Goal: Information Seeking & Learning: Learn about a topic

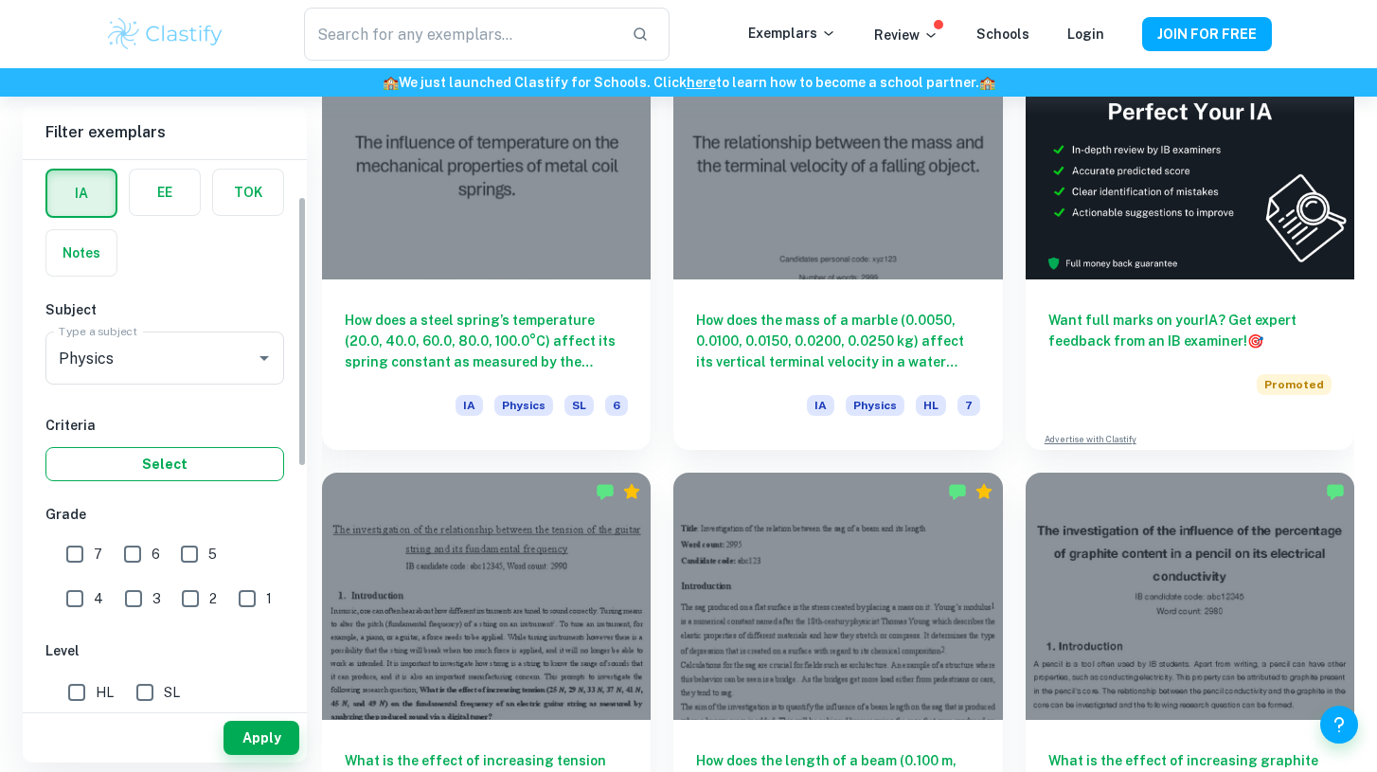
scroll to position [94, 0]
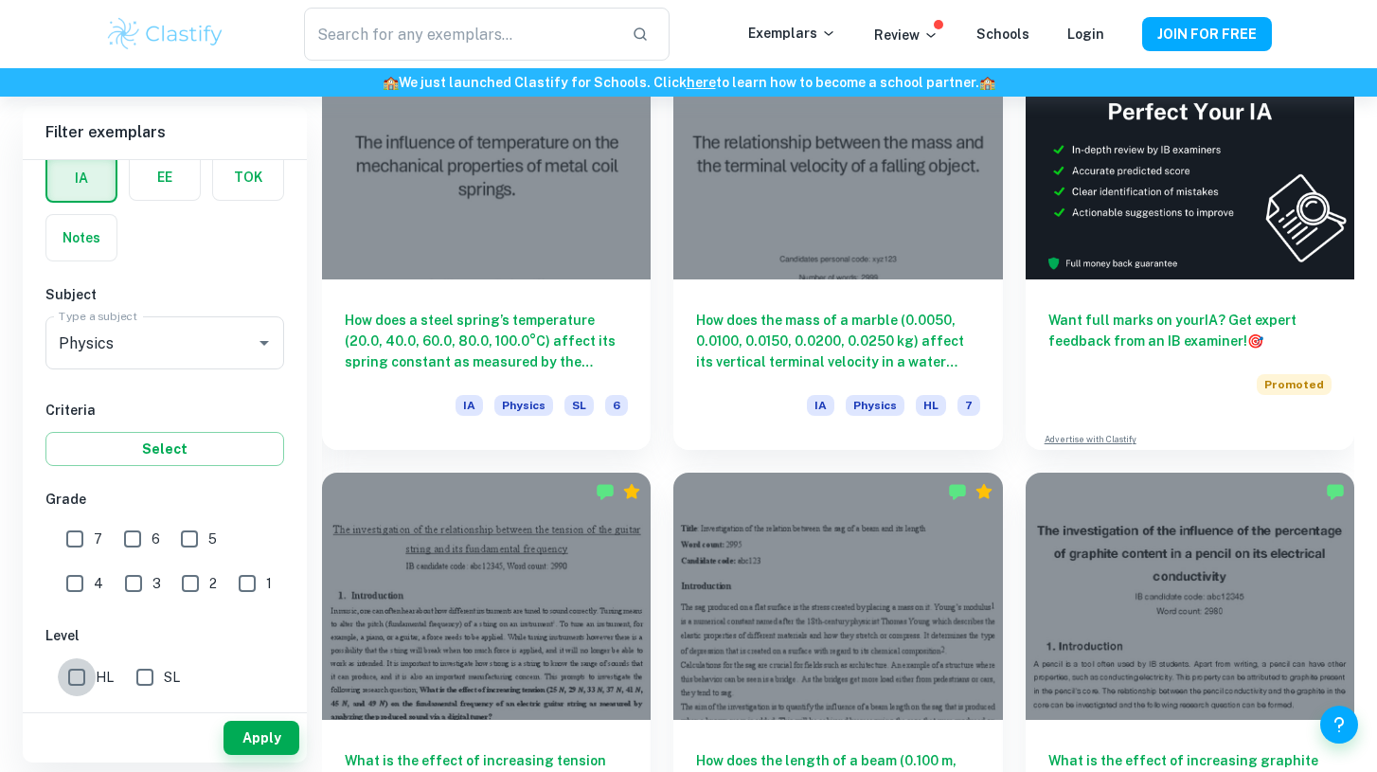
click at [75, 680] on input "HL" at bounding box center [77, 677] width 38 height 38
checkbox input "true"
click at [70, 544] on input "7" at bounding box center [75, 539] width 38 height 38
checkbox input "true"
click at [125, 541] on input "6" at bounding box center [133, 539] width 38 height 38
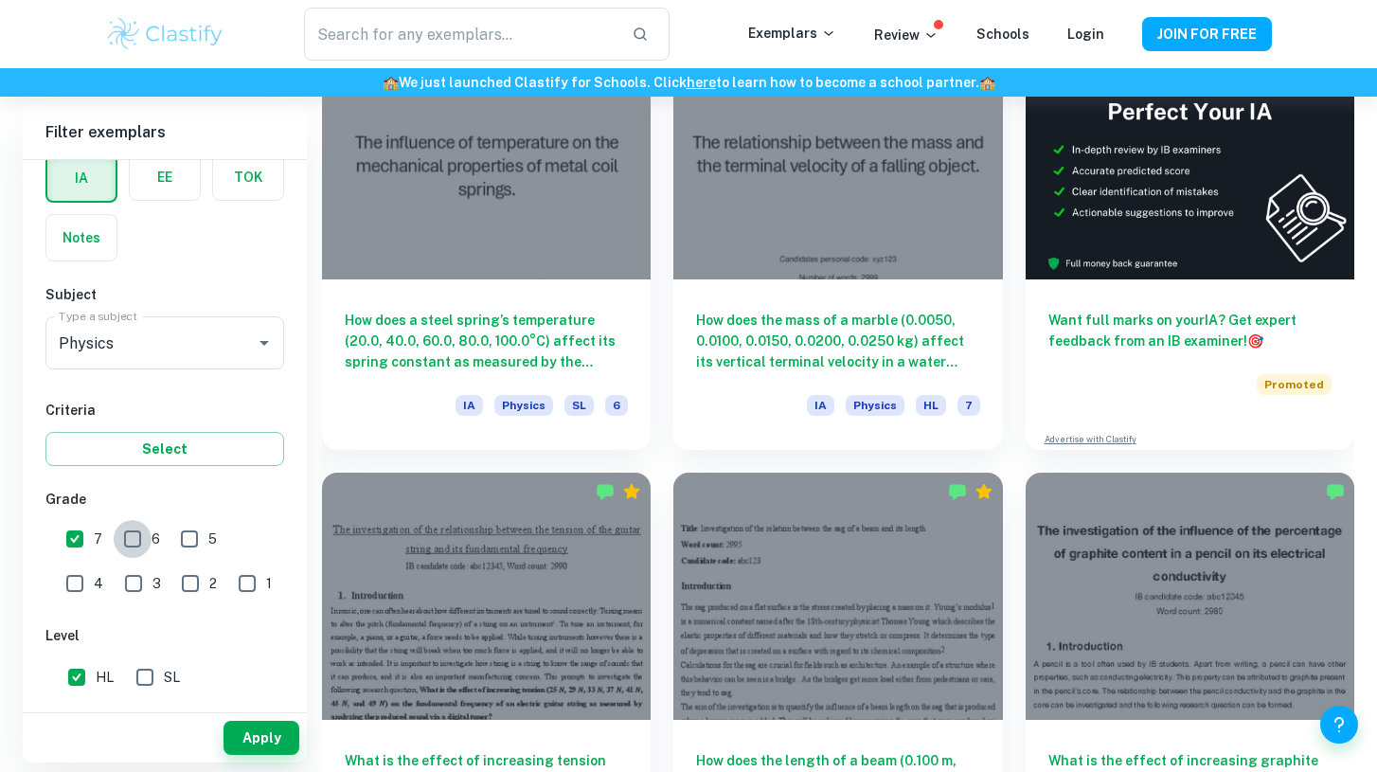
checkbox input "true"
click at [190, 540] on input "5" at bounding box center [189, 539] width 38 height 38
checkbox input "true"
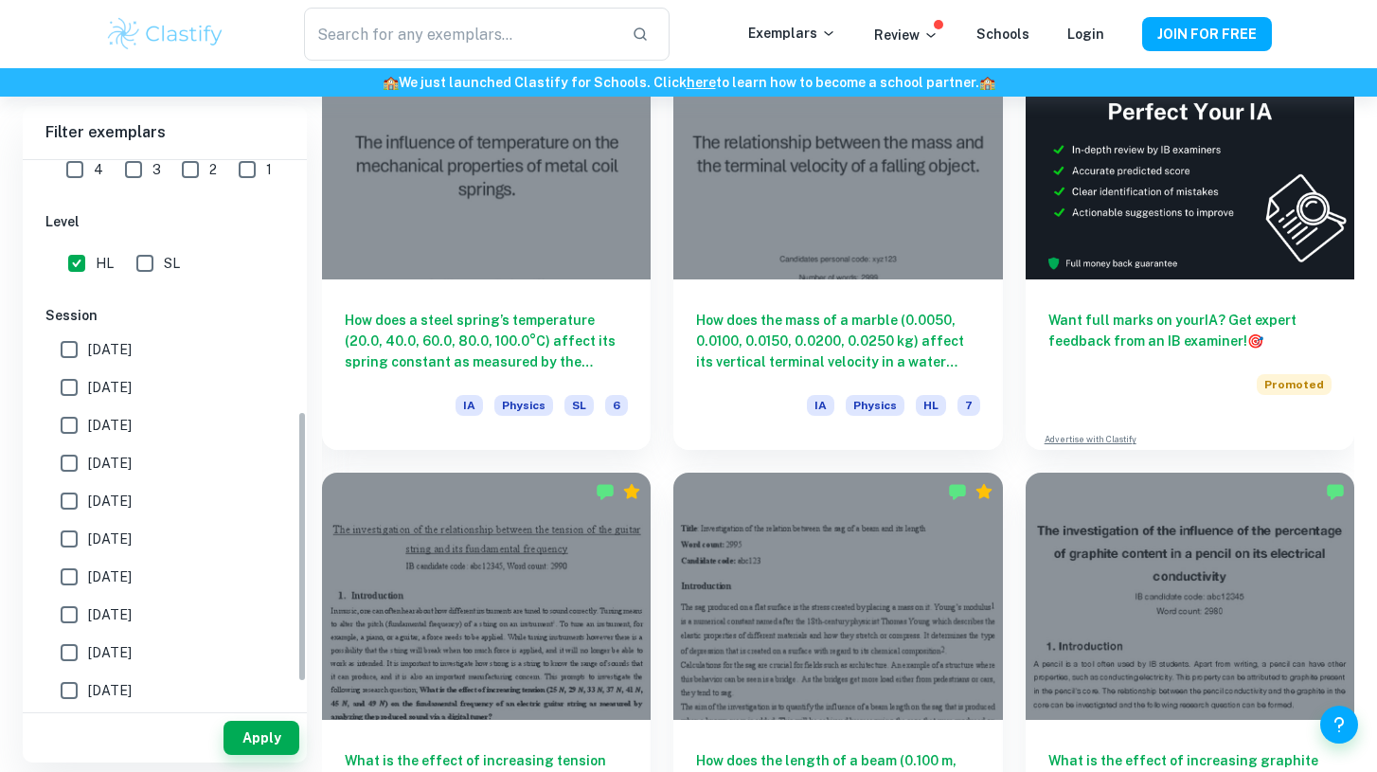
scroll to position [522, 0]
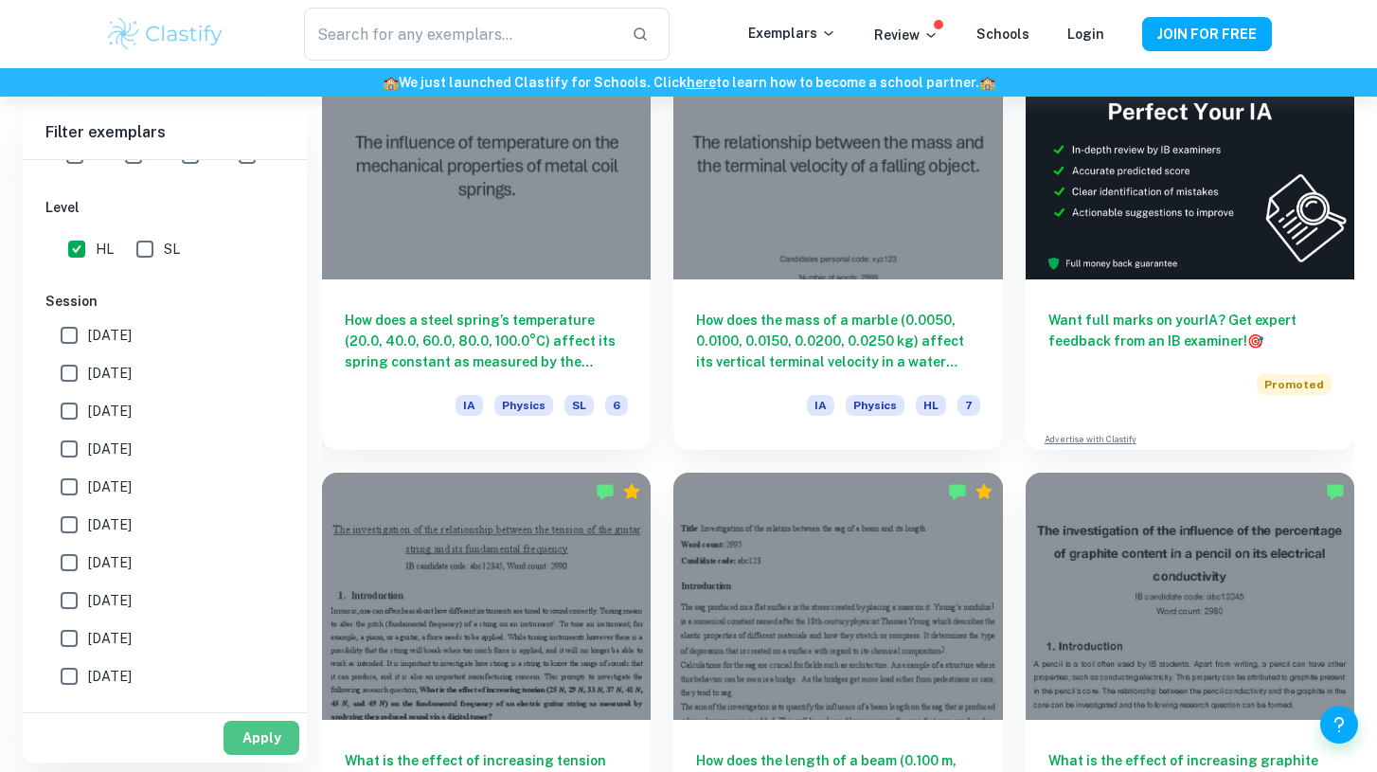
click at [258, 752] on button "Apply" at bounding box center [262, 738] width 76 height 34
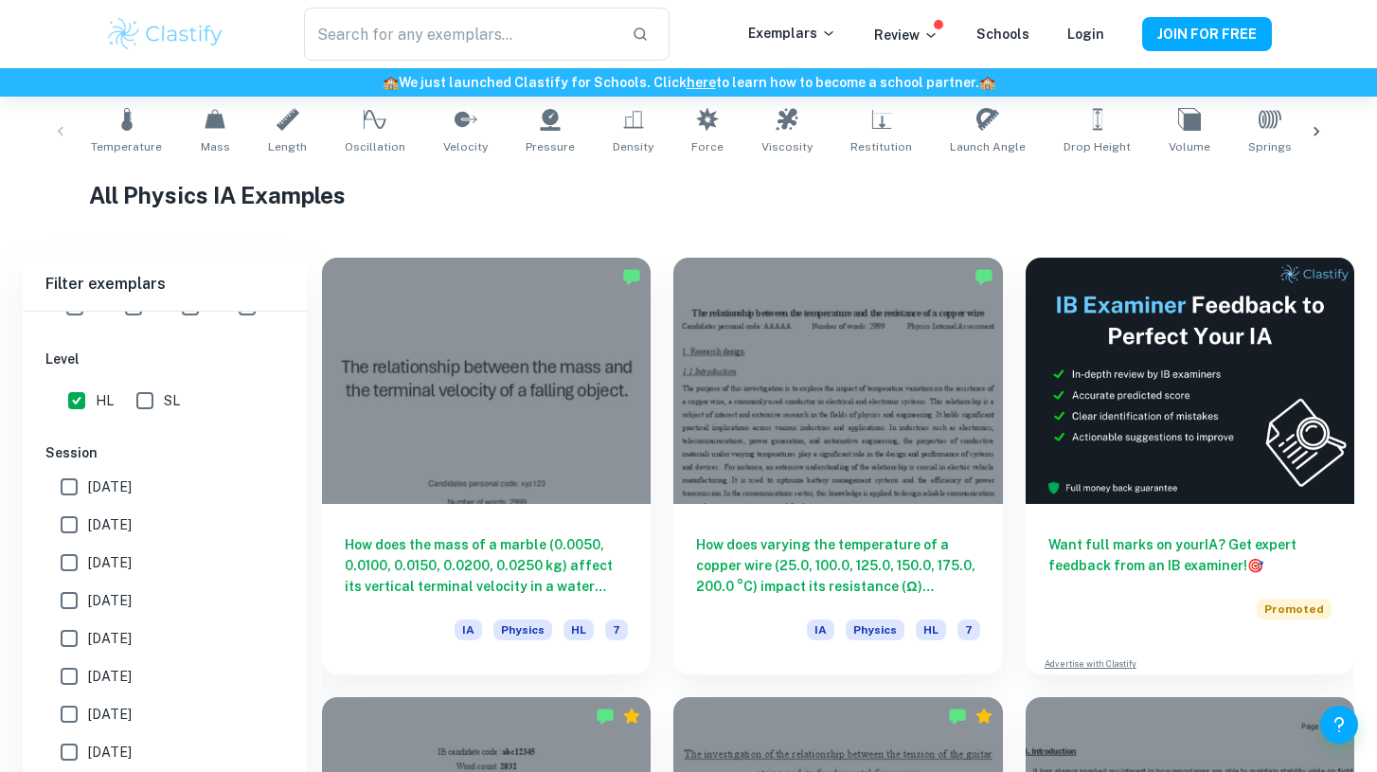
scroll to position [605, 0]
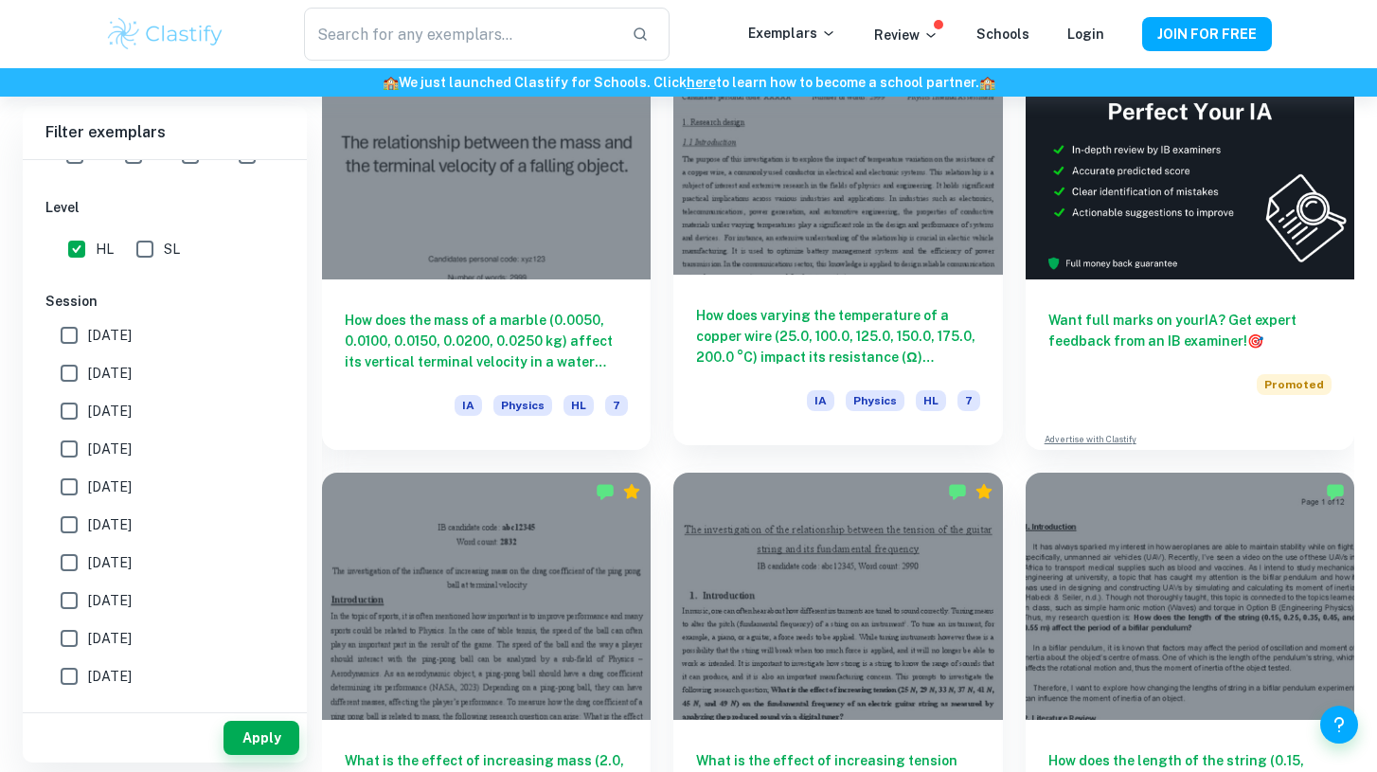
click at [768, 250] on div at bounding box center [837, 151] width 329 height 246
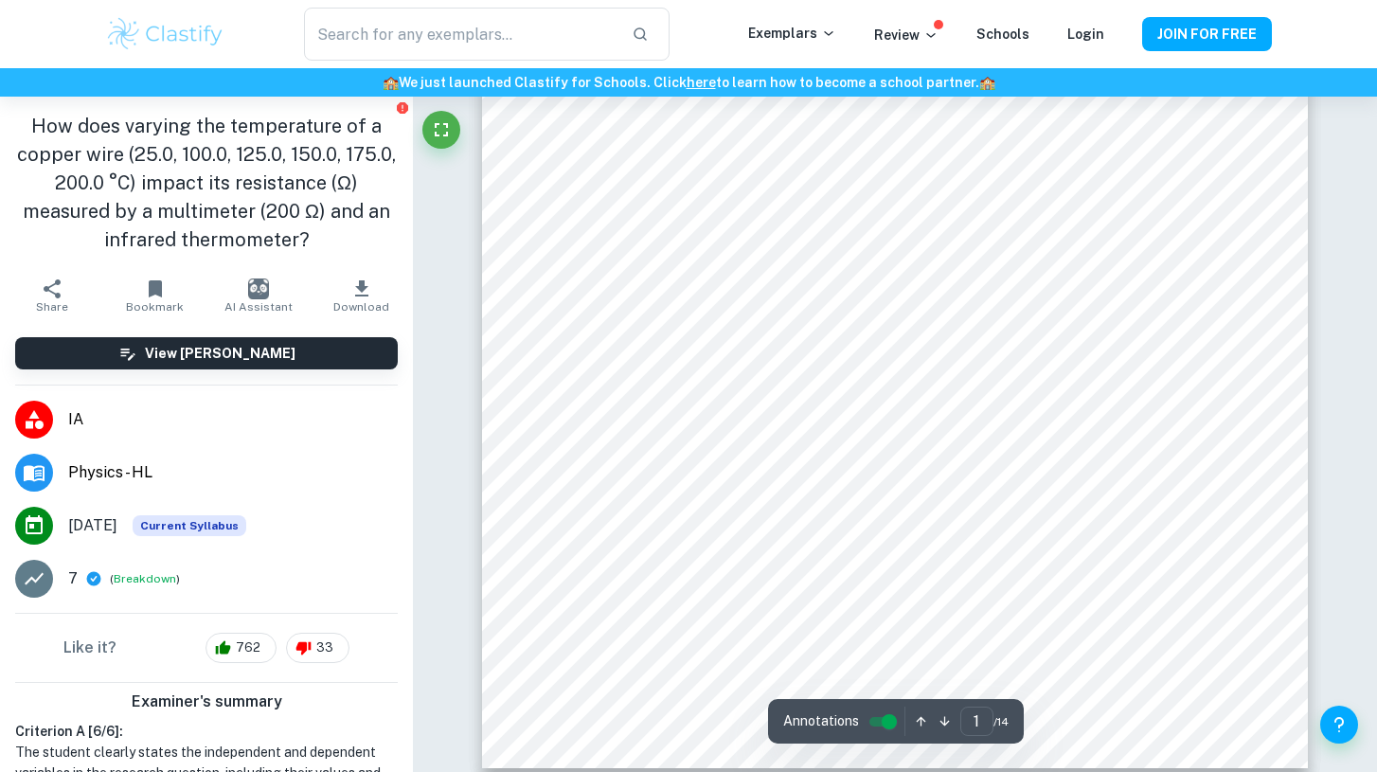
scroll to position [529, 0]
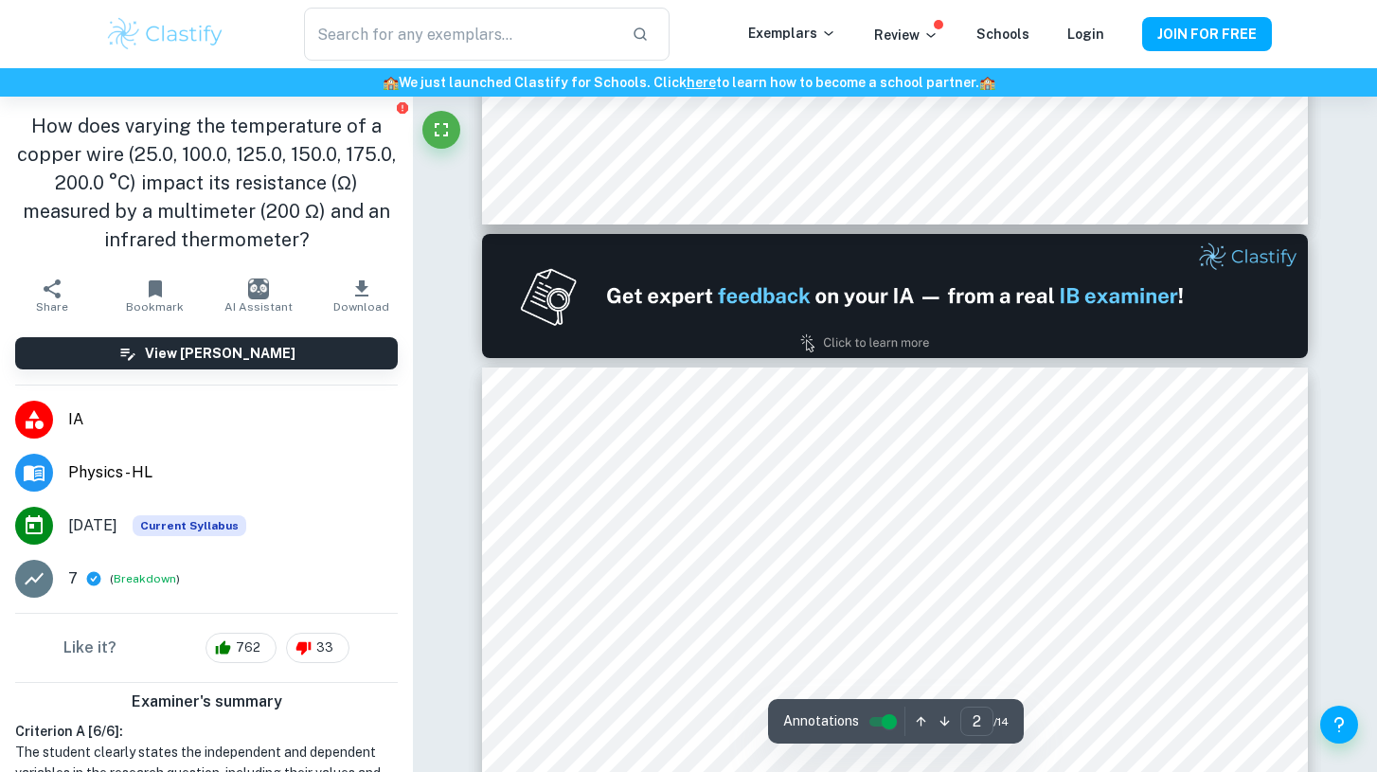
type input "1"
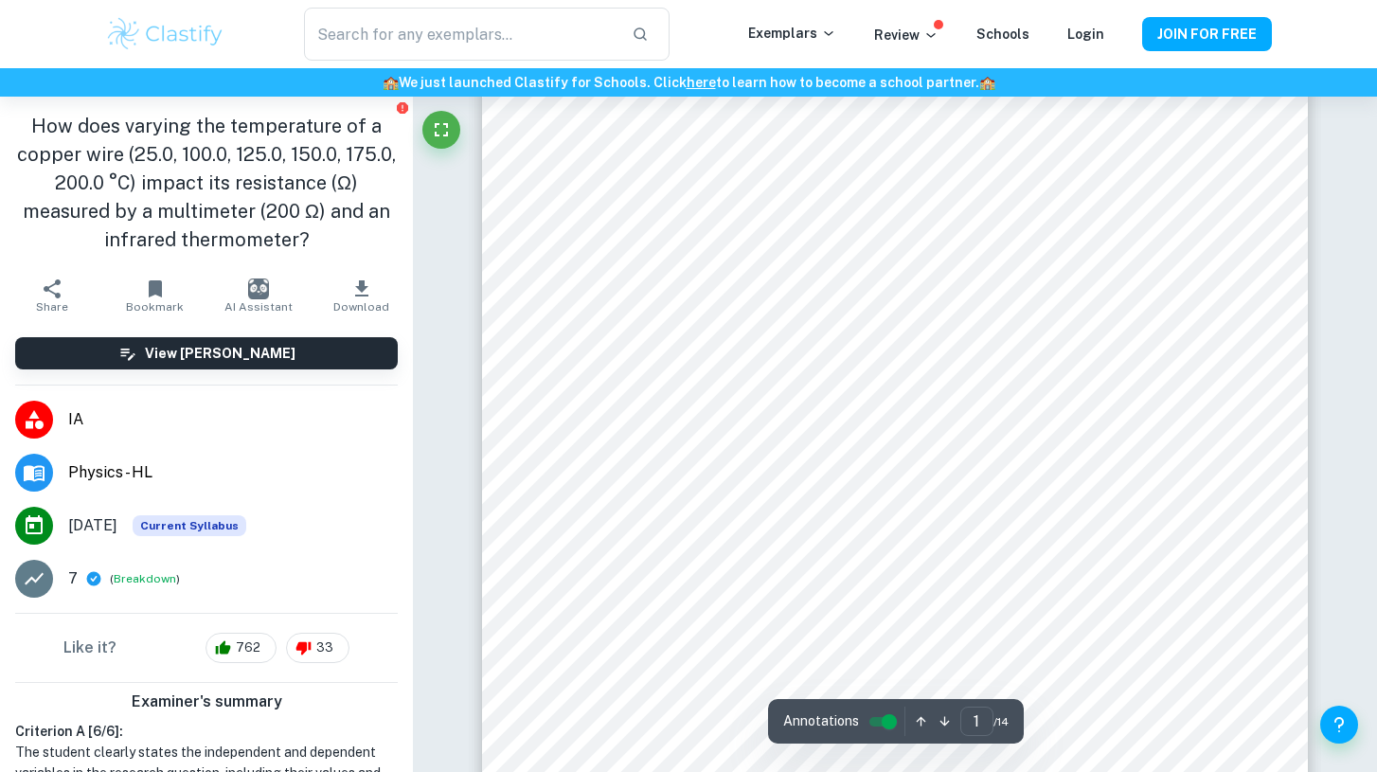
scroll to position [0, 0]
